Goal: Check status: Check status

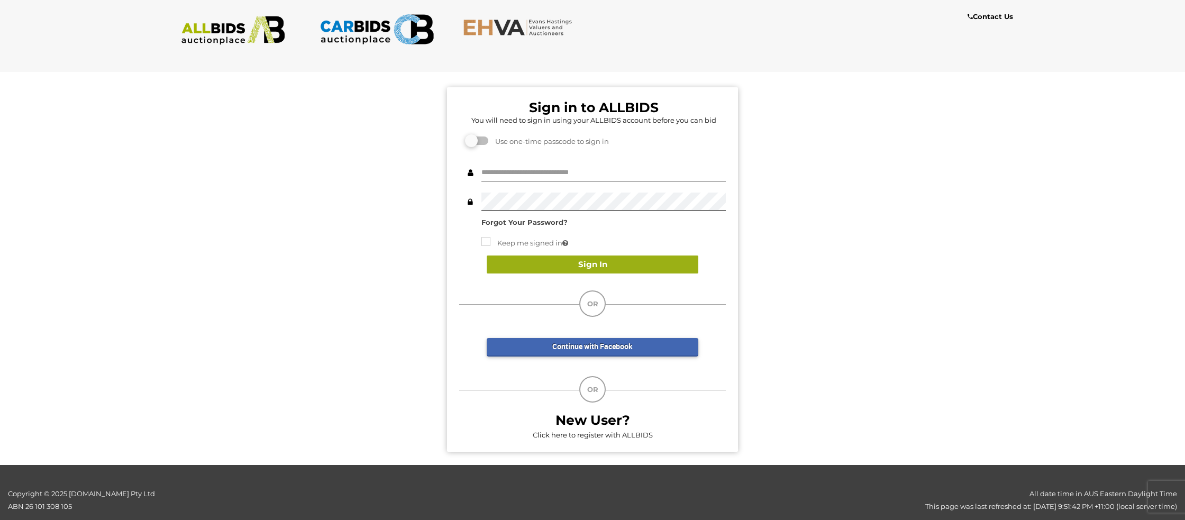
type input "**********"
click at [586, 265] on button "Sign In" at bounding box center [593, 265] width 212 height 19
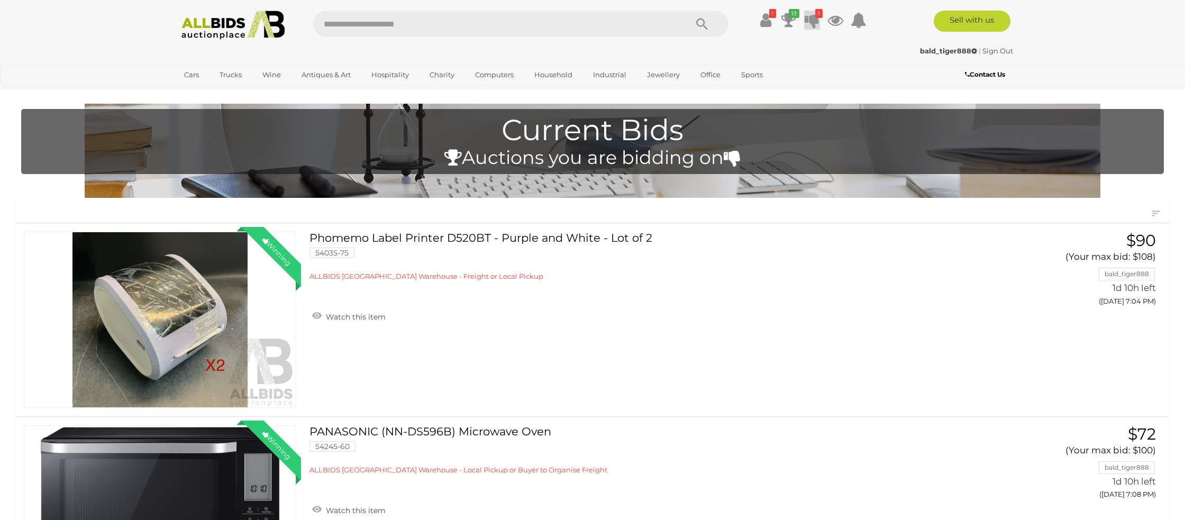
click at [813, 20] on icon at bounding box center [812, 20] width 15 height 19
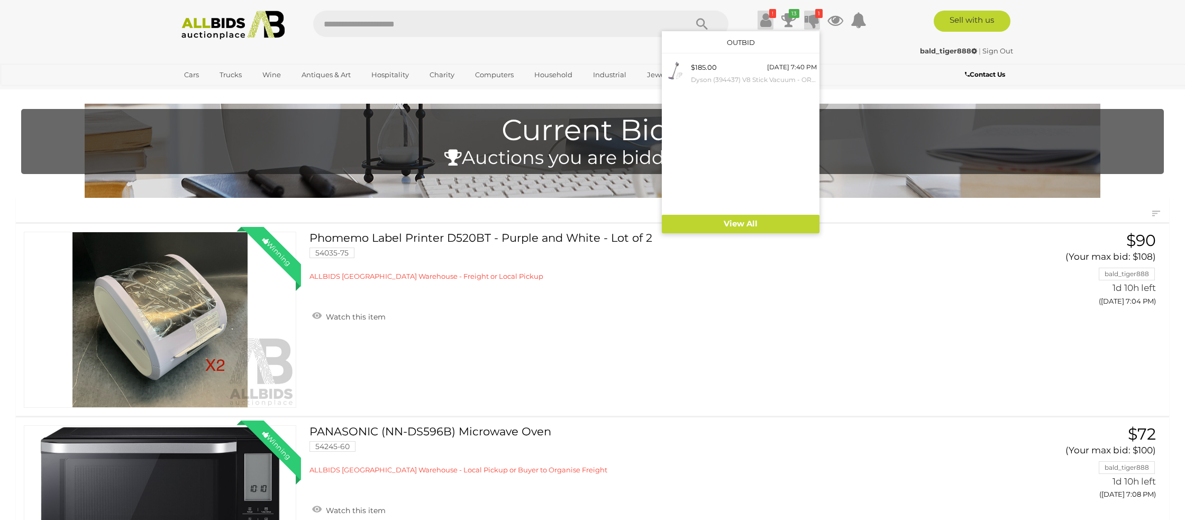
click at [762, 20] on icon at bounding box center [765, 20] width 11 height 19
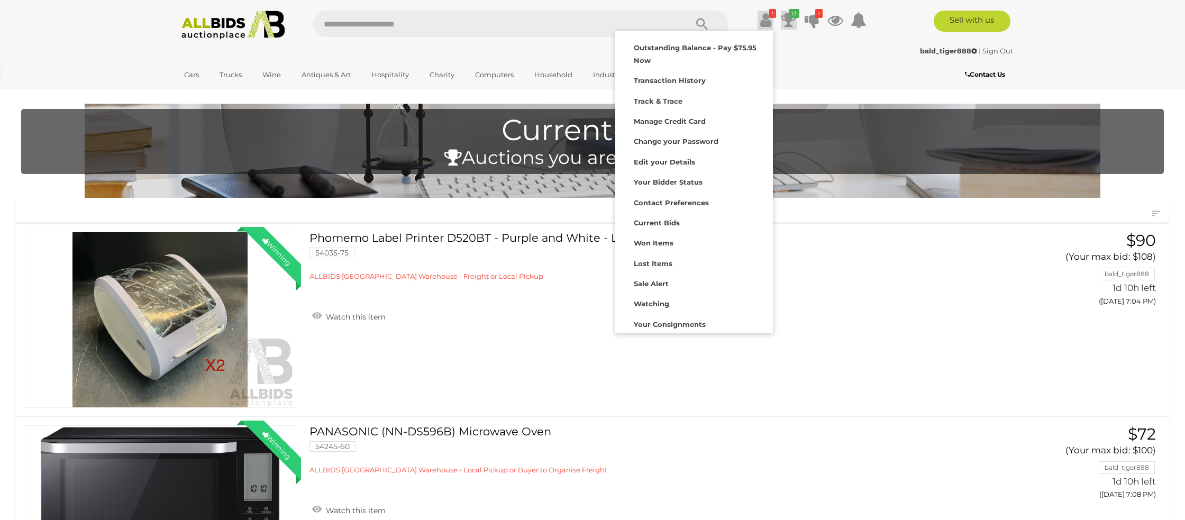
click at [793, 16] on icon "13" at bounding box center [794, 13] width 11 height 9
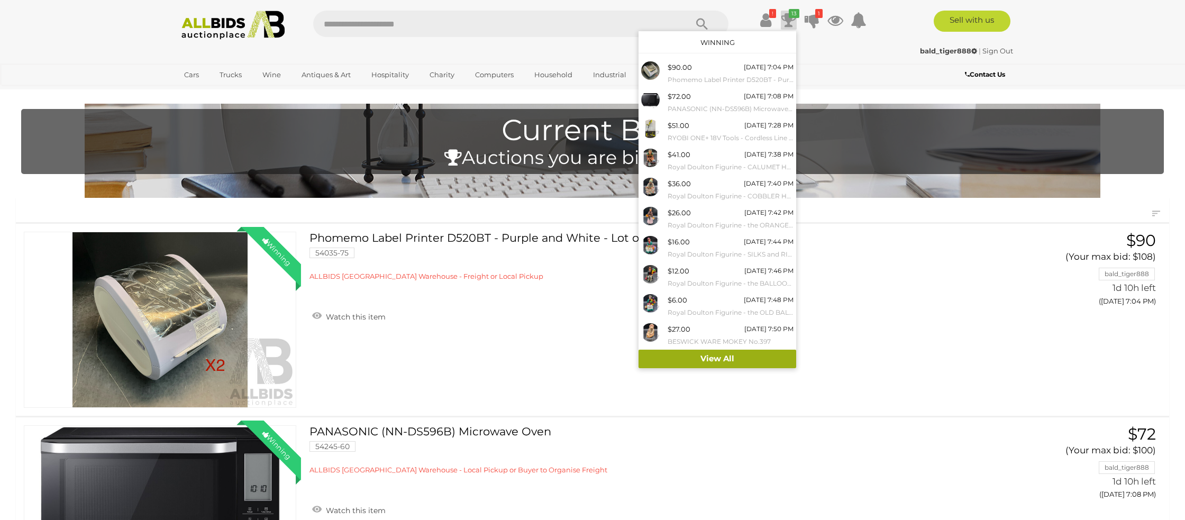
click at [685, 362] on link "View All" at bounding box center [718, 359] width 158 height 19
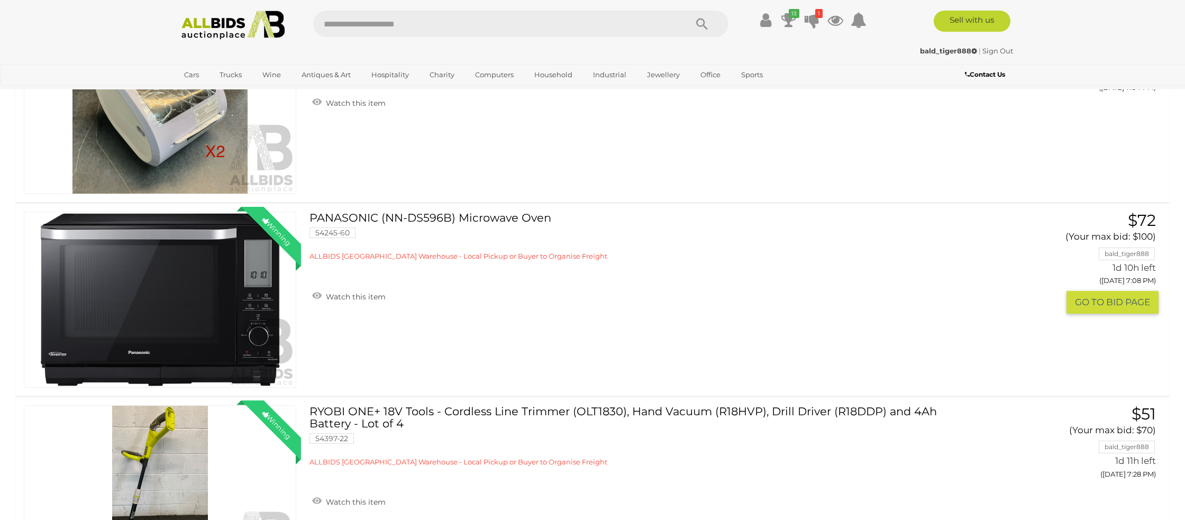
scroll to position [220, 0]
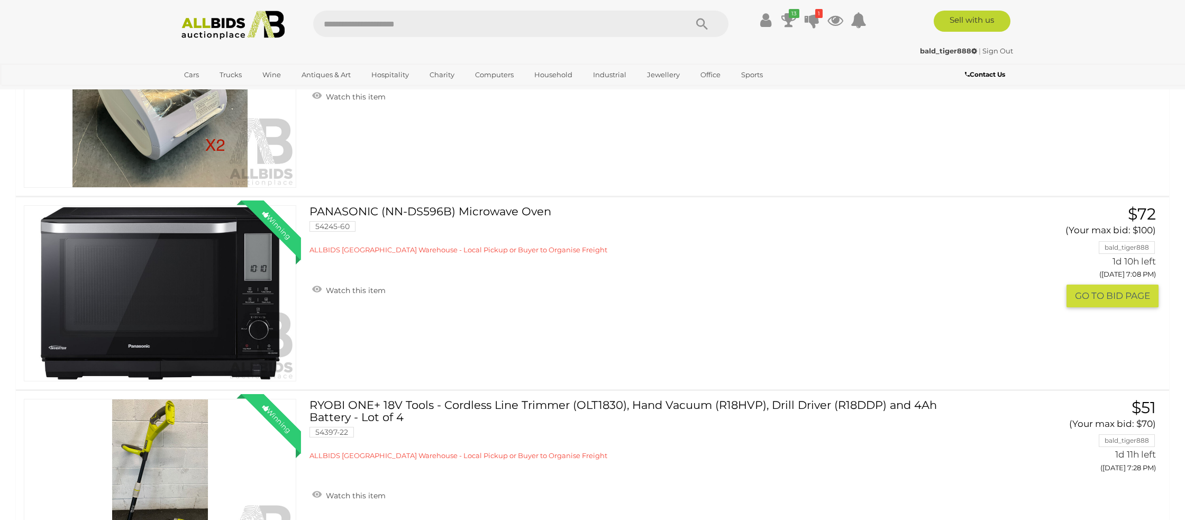
click at [166, 323] on img at bounding box center [159, 293] width 271 height 175
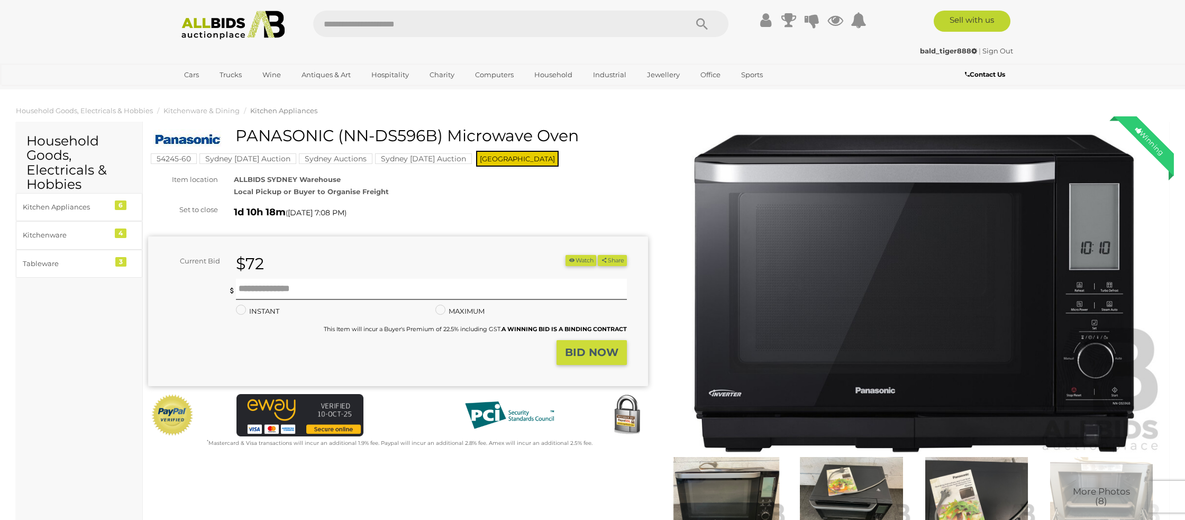
click at [877, 303] on img at bounding box center [914, 293] width 500 height 322
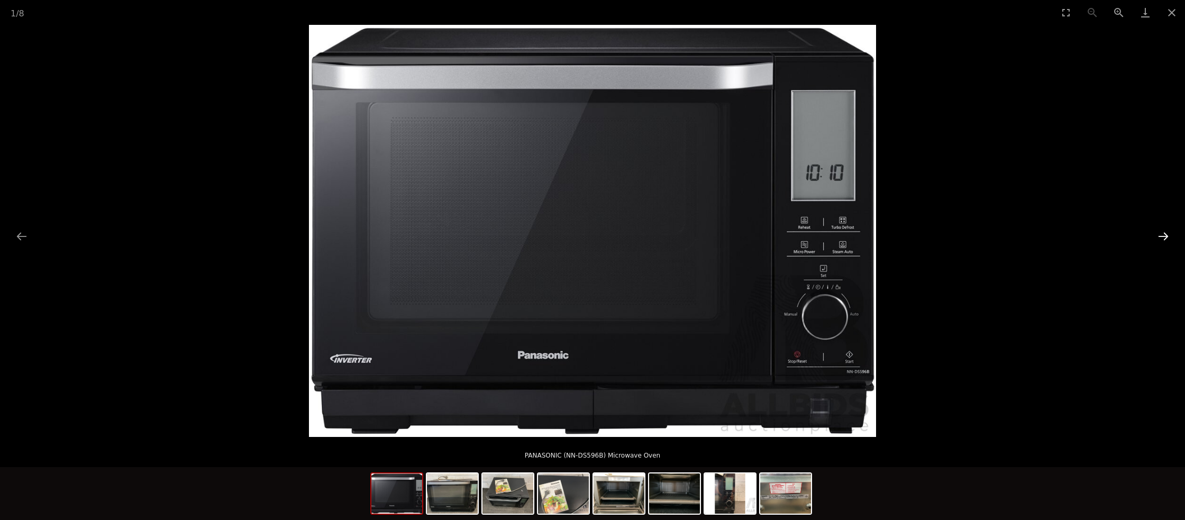
click at [1158, 238] on button "Next slide" at bounding box center [1163, 236] width 22 height 21
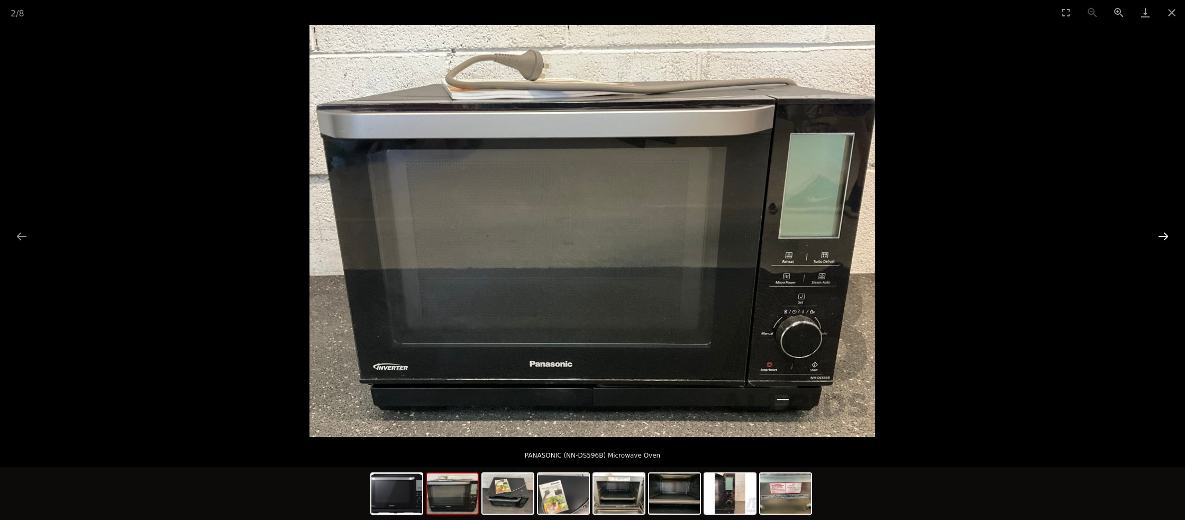
click at [1156, 238] on button "Next slide" at bounding box center [1163, 236] width 22 height 21
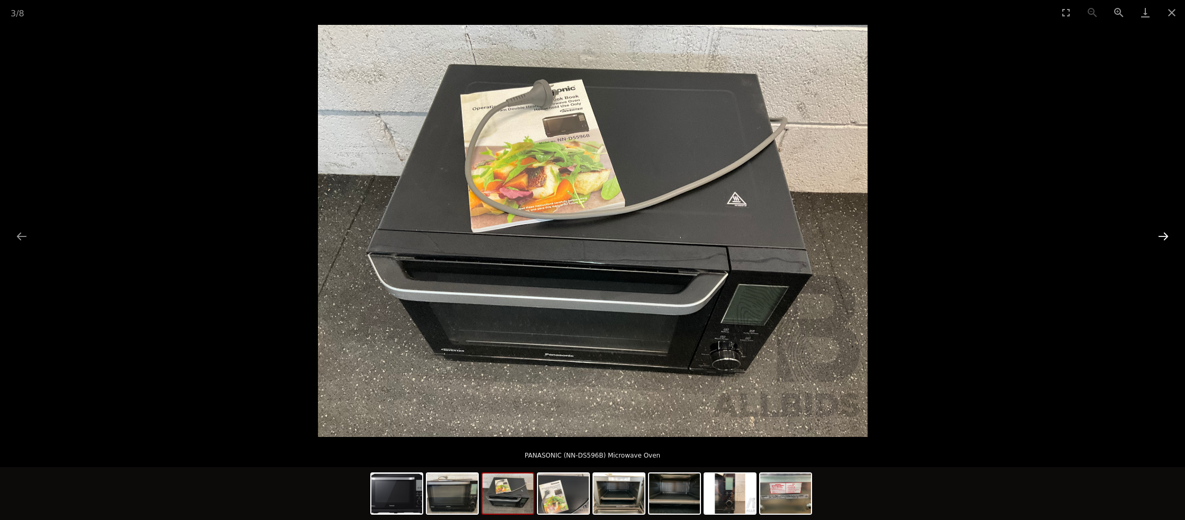
click at [1156, 238] on button "Next slide" at bounding box center [1163, 236] width 22 height 21
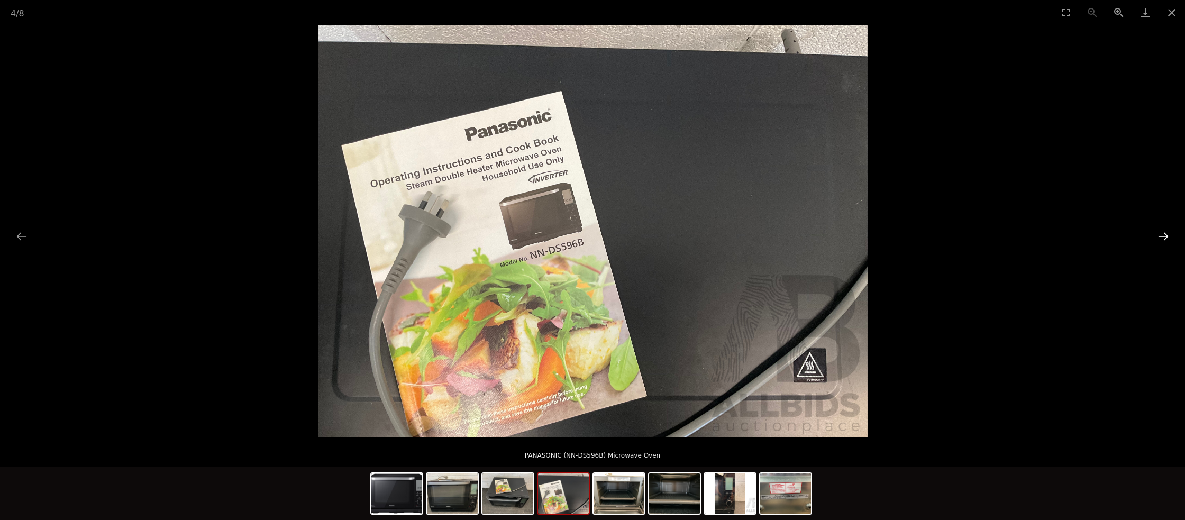
click at [1156, 238] on button "Next slide" at bounding box center [1163, 236] width 22 height 21
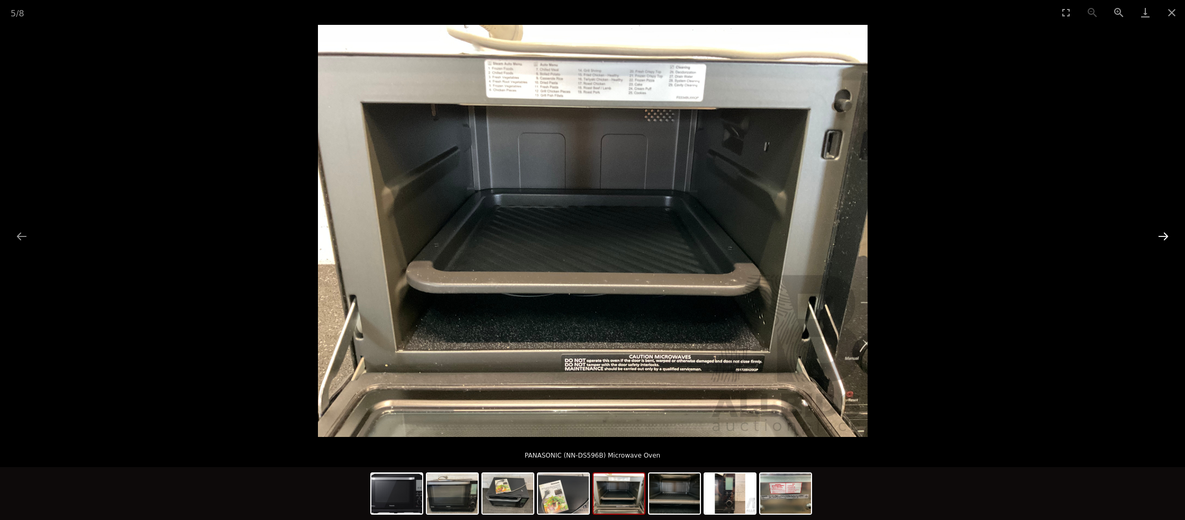
click at [1165, 236] on button "Next slide" at bounding box center [1163, 236] width 22 height 21
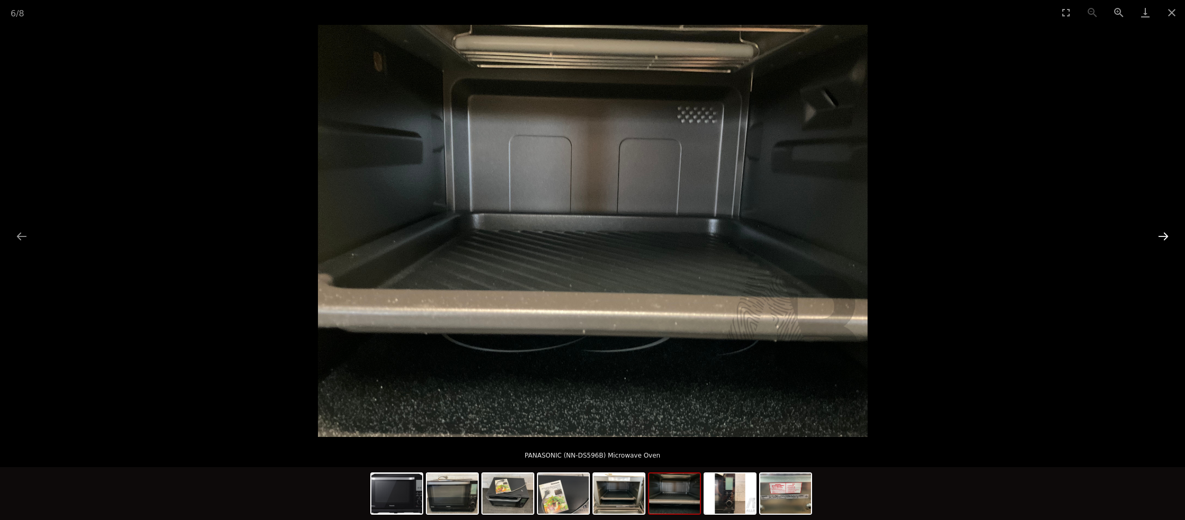
click at [1164, 236] on button "Next slide" at bounding box center [1163, 236] width 22 height 21
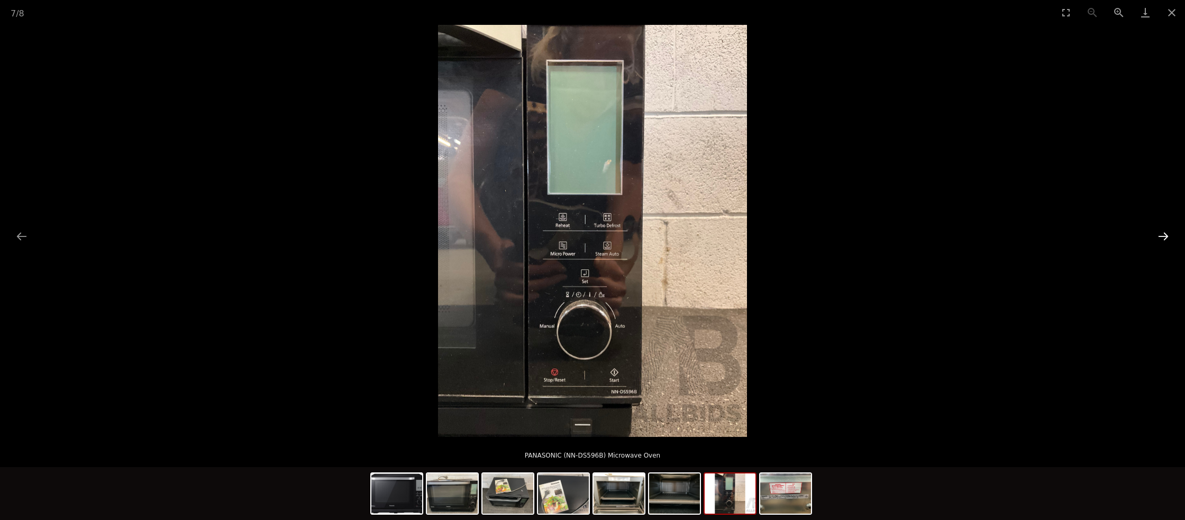
click at [1164, 236] on button "Next slide" at bounding box center [1163, 236] width 22 height 21
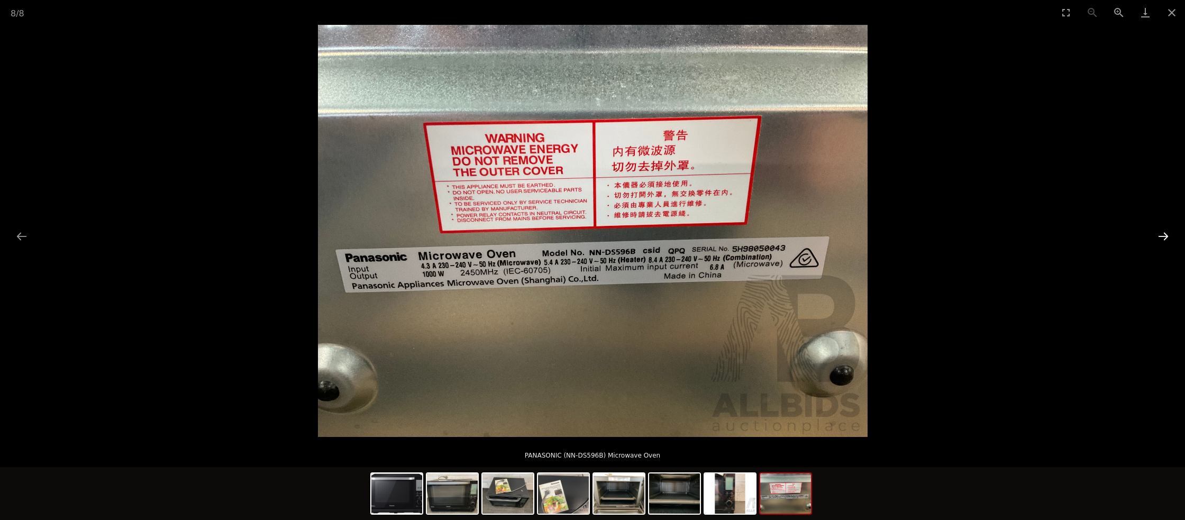
click at [1164, 236] on button "Next slide" at bounding box center [1163, 236] width 22 height 21
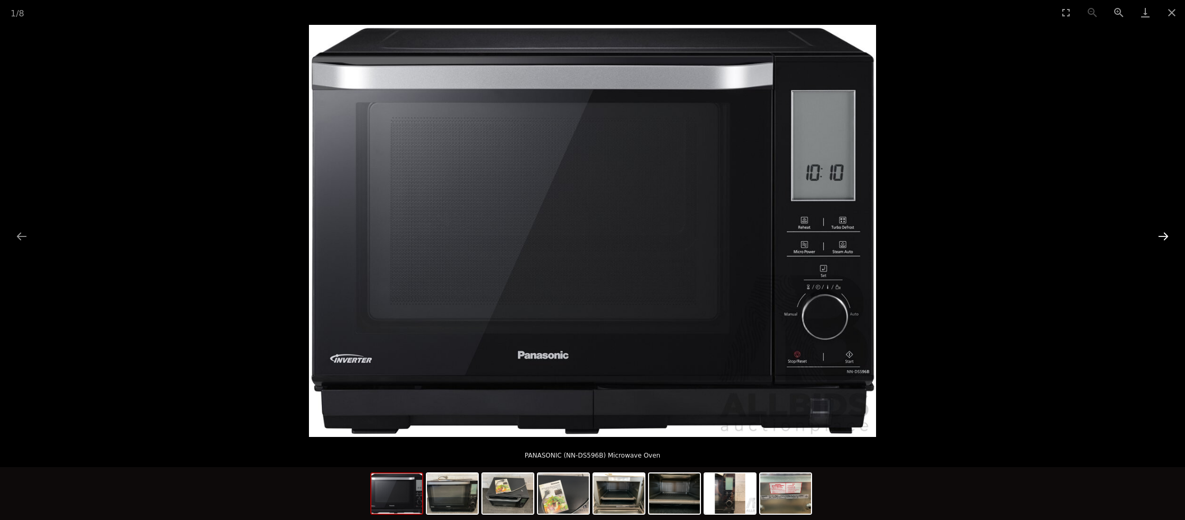
drag, startPoint x: 1164, startPoint y: 236, endPoint x: 1154, endPoint y: 239, distance: 10.3
click at [1163, 236] on button "Next slide" at bounding box center [1163, 236] width 22 height 21
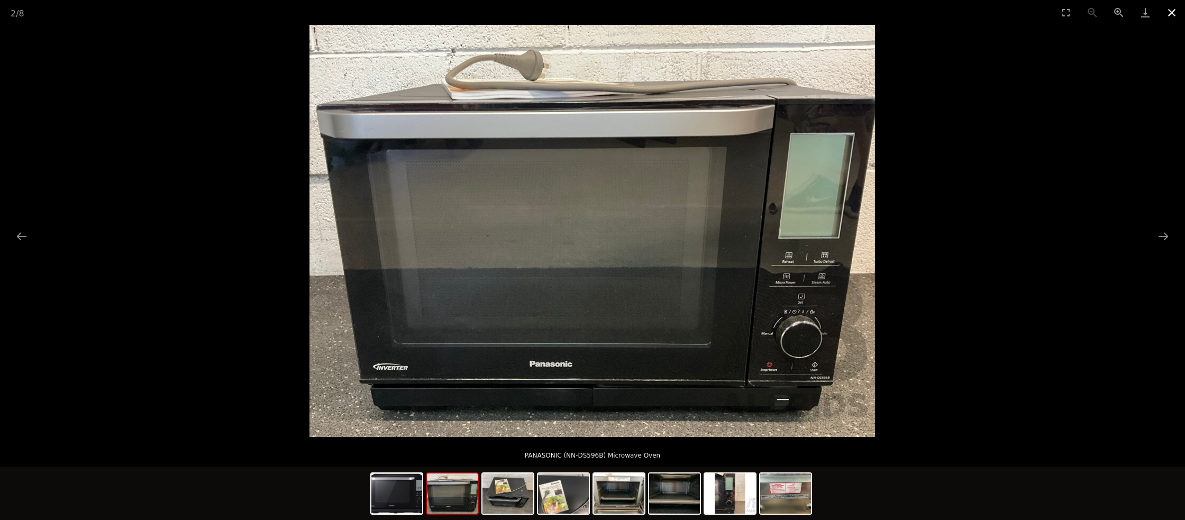
click at [1173, 9] on button "Close gallery" at bounding box center [1172, 12] width 26 height 25
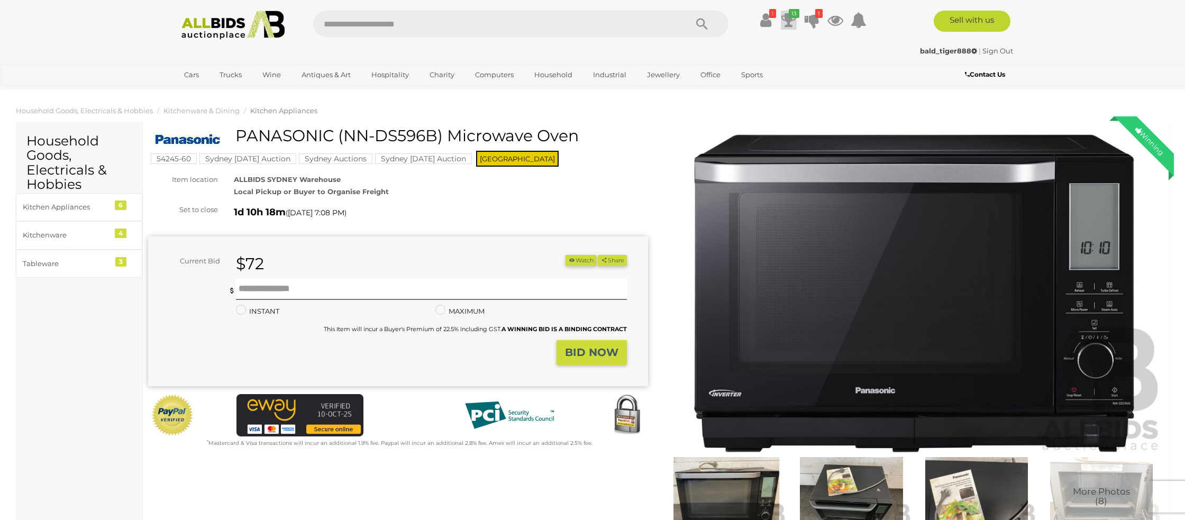
click at [785, 17] on icon at bounding box center [788, 20] width 15 height 19
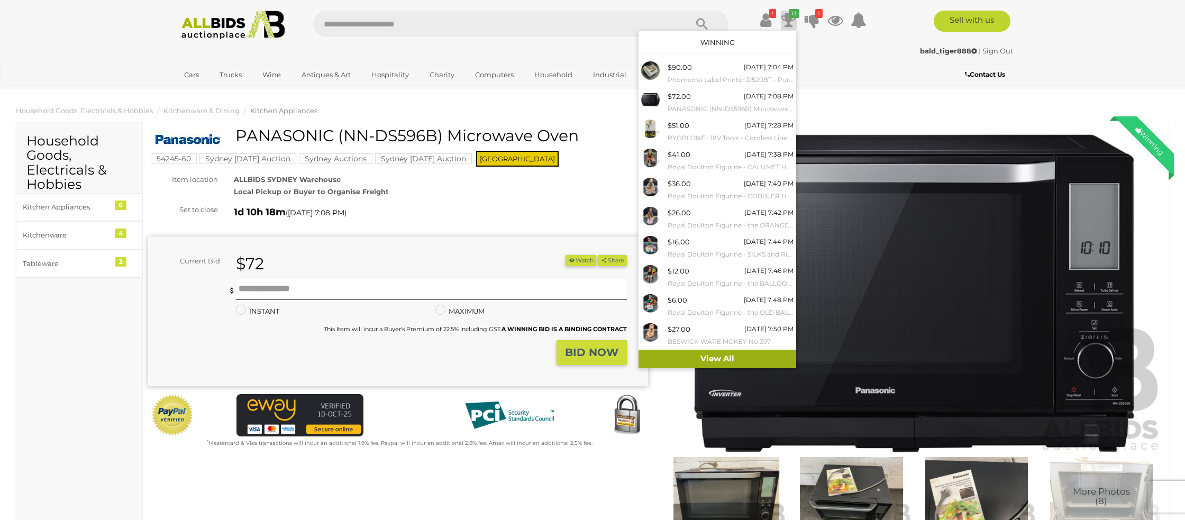
click at [695, 358] on link "View All" at bounding box center [718, 359] width 158 height 19
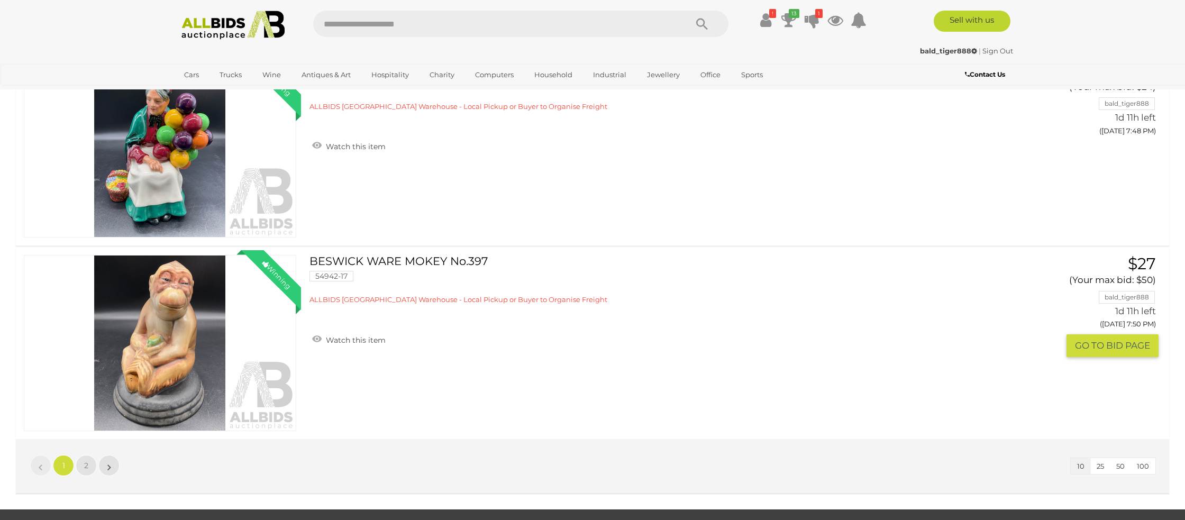
scroll to position [1719, 0]
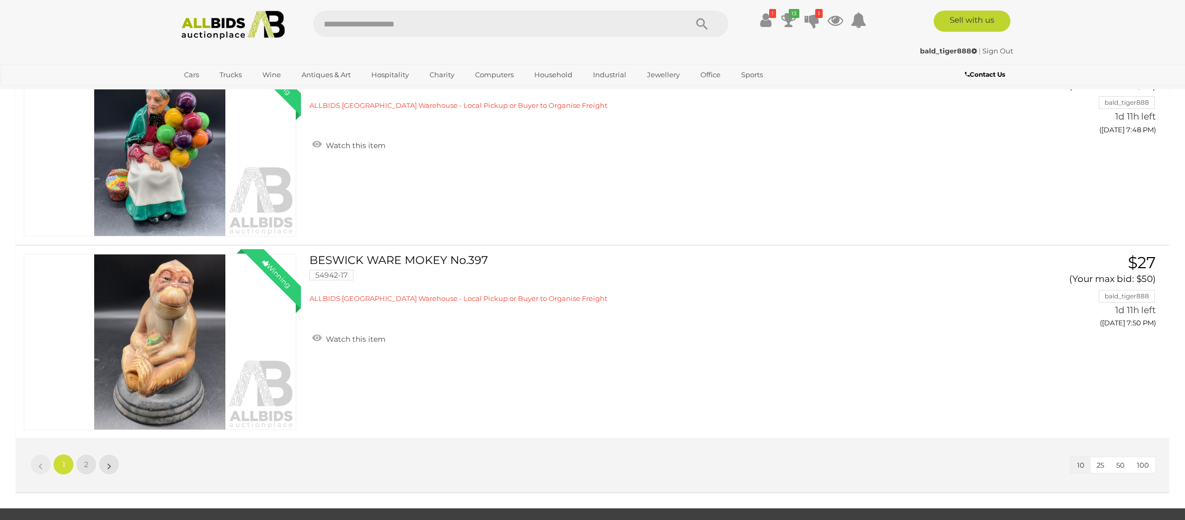
click at [1140, 463] on span "100" at bounding box center [1143, 465] width 12 height 8
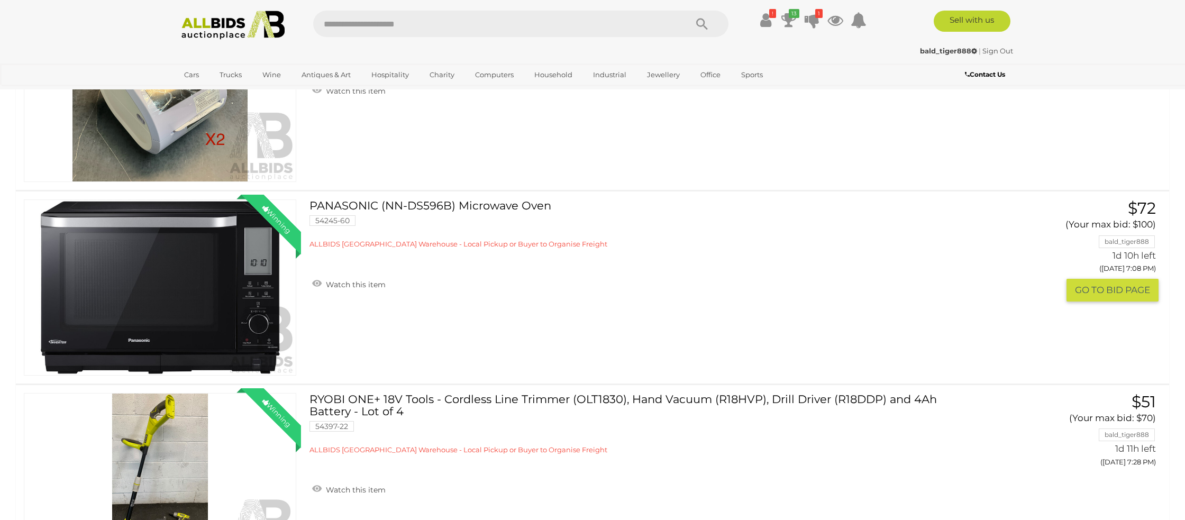
scroll to position [0, 0]
